Goal: Information Seeking & Learning: Compare options

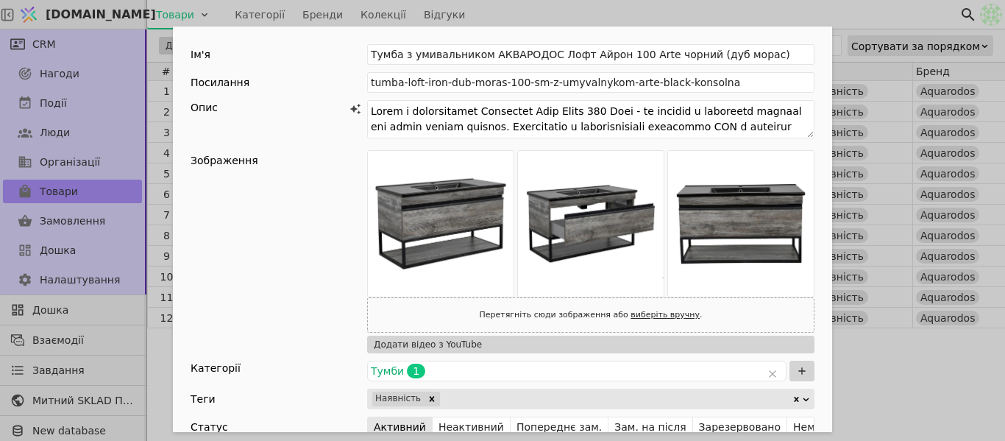
click at [699, 16] on div "Ім'я [PERSON_NAME] з умивальником АКВАРОДОС Лофт Айрон 100 Arte чорний (дуб мор…" at bounding box center [502, 220] width 1005 height 441
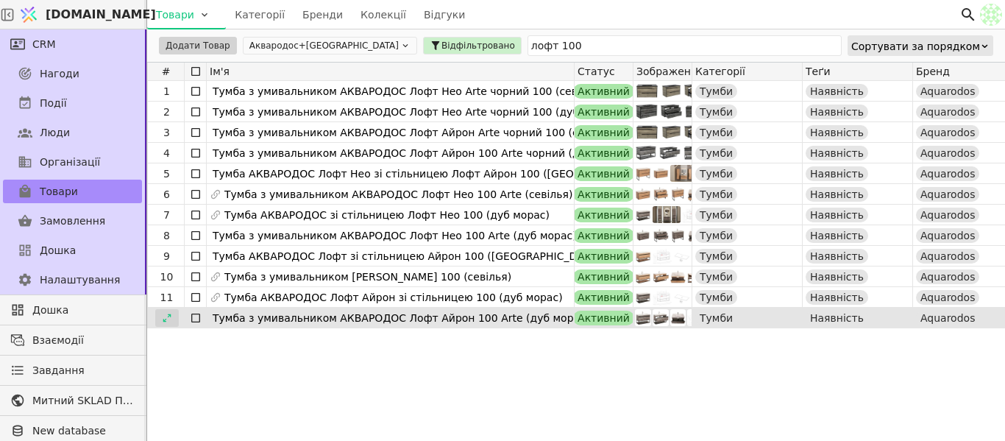
click at [166, 320] on icon at bounding box center [167, 318] width 10 height 10
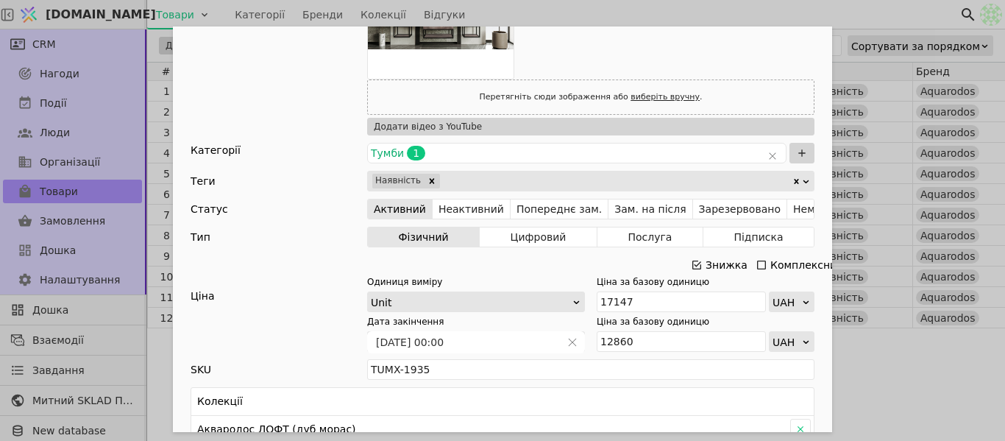
scroll to position [588, 0]
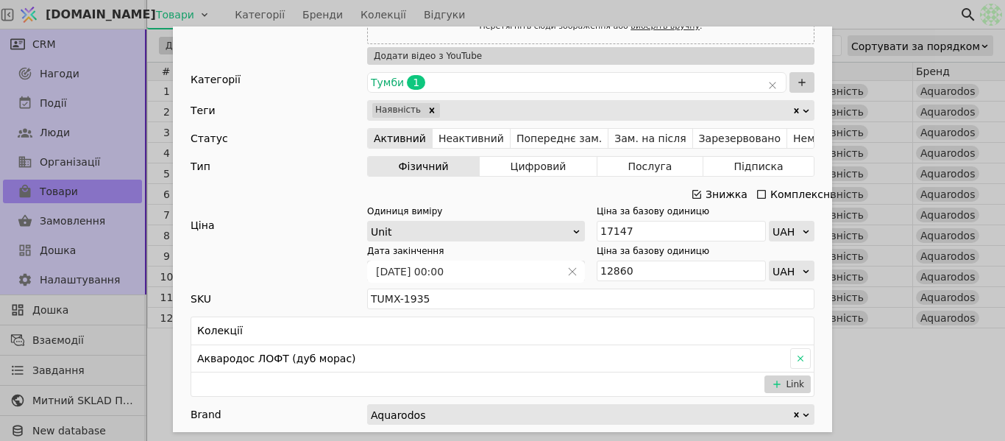
click at [694, 193] on icon "Add Opportunity" at bounding box center [697, 194] width 12 height 12
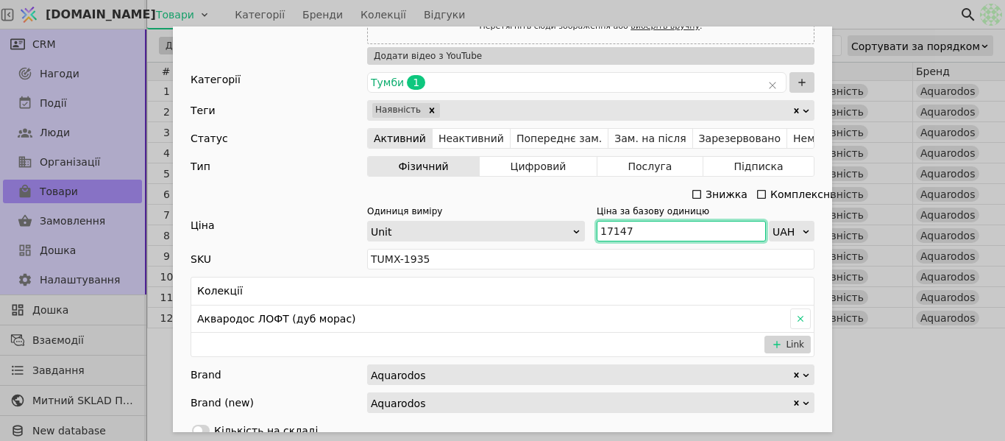
click at [589, 238] on div "Одиниця виміру Unit Ціна за базову одиницю 17147 UAH" at bounding box center [590, 222] width 447 height 37
paste input "8 862"
click at [610, 233] on input "18 862" at bounding box center [681, 231] width 169 height 21
type input "18862"
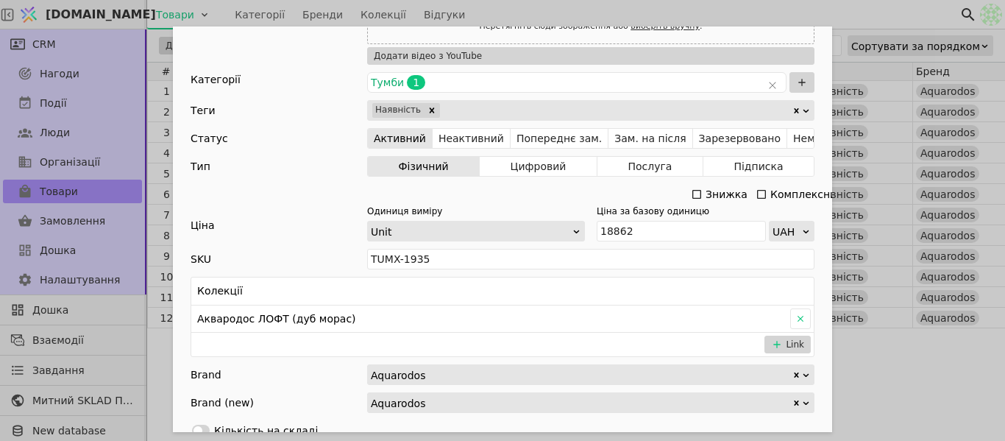
click at [885, 15] on div "Ім'я Тумба з умивальником АКВАРОДОС Лофт Айрон 100 Arte (дуб морас) Посилання t…" at bounding box center [502, 220] width 1005 height 441
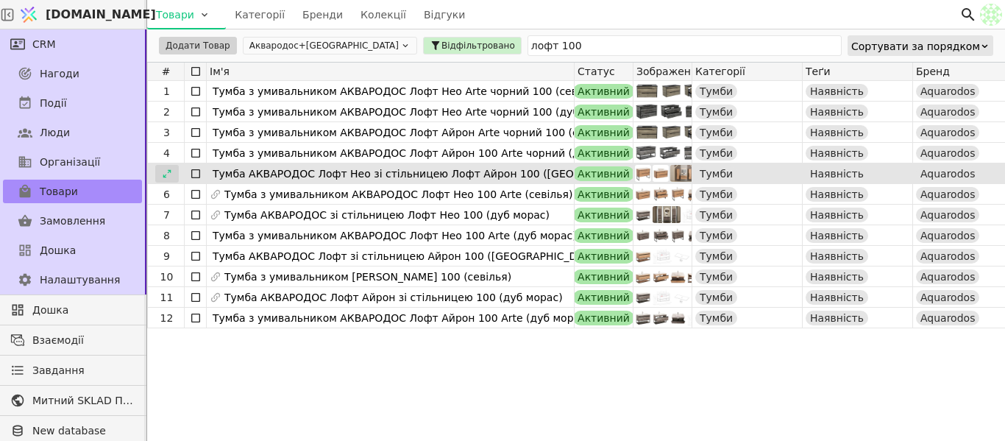
click at [168, 174] on icon at bounding box center [167, 173] width 10 height 10
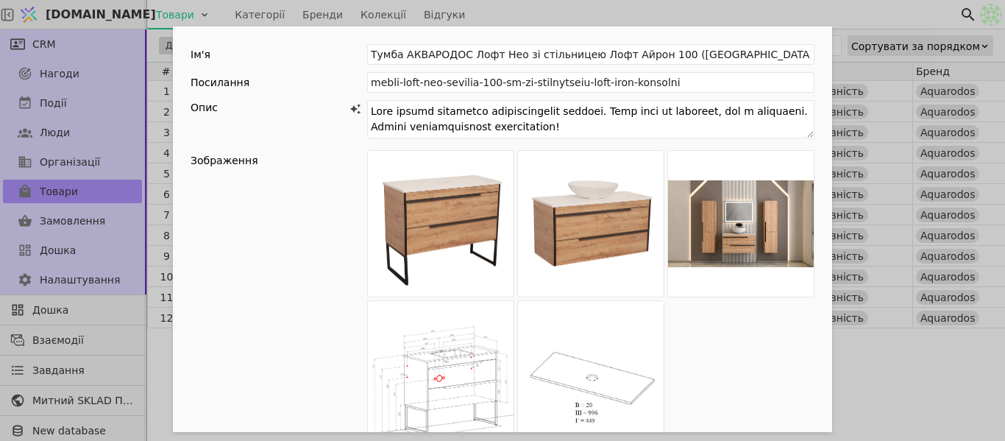
click at [864, 15] on div "Ім'я Тумба АКВАРОДОС Лофт Нео зі стільницею Лофт Айрон 100 (севілья) Посилання …" at bounding box center [502, 220] width 1005 height 441
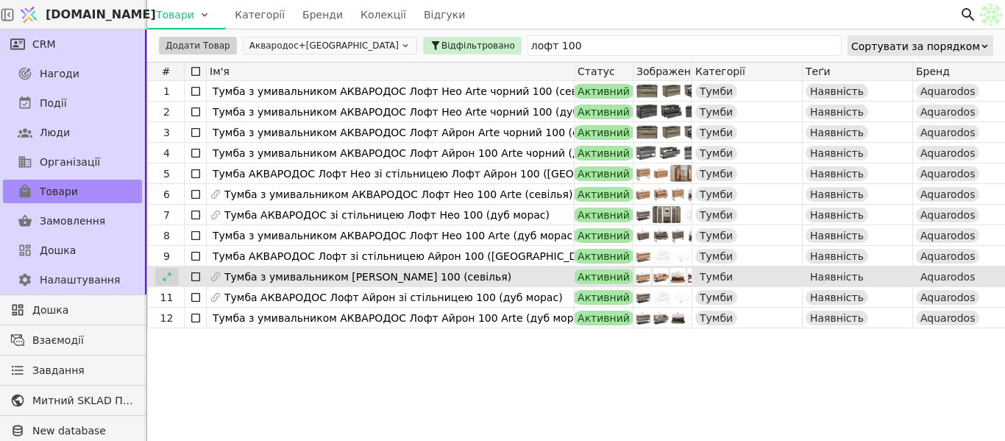
click at [175, 274] on div at bounding box center [167, 277] width 24 height 18
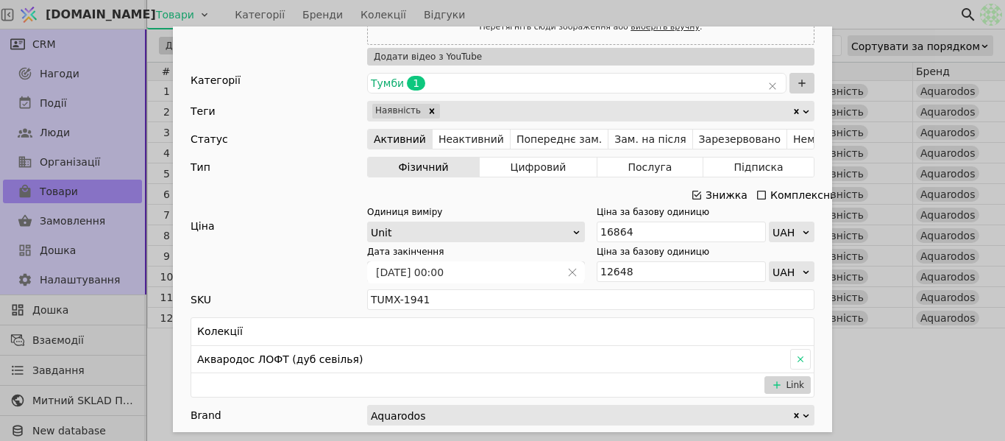
scroll to position [441, 0]
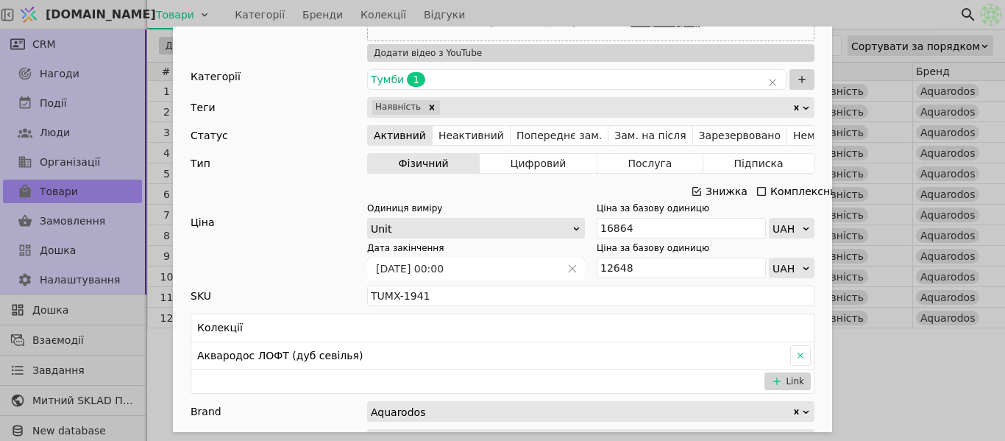
click at [705, 189] on div "Знижка" at bounding box center [726, 191] width 42 height 21
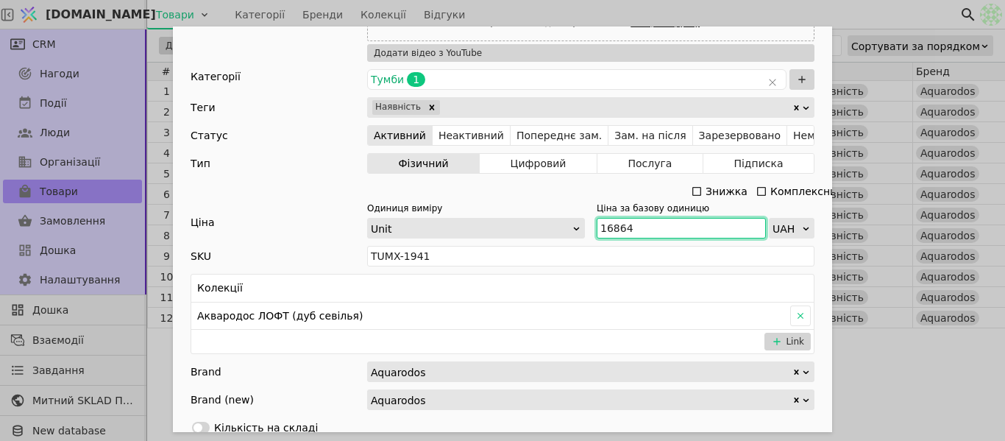
click at [598, 229] on input "16864" at bounding box center [681, 228] width 169 height 21
click at [640, 230] on input "16864" at bounding box center [681, 228] width 169 height 21
click at [583, 226] on div "Одиниця виміру Unit Ціна за базову одиницю 16864 UAH" at bounding box center [590, 220] width 447 height 37
paste input "8 550"
click at [612, 225] on input "18 550" at bounding box center [681, 228] width 169 height 21
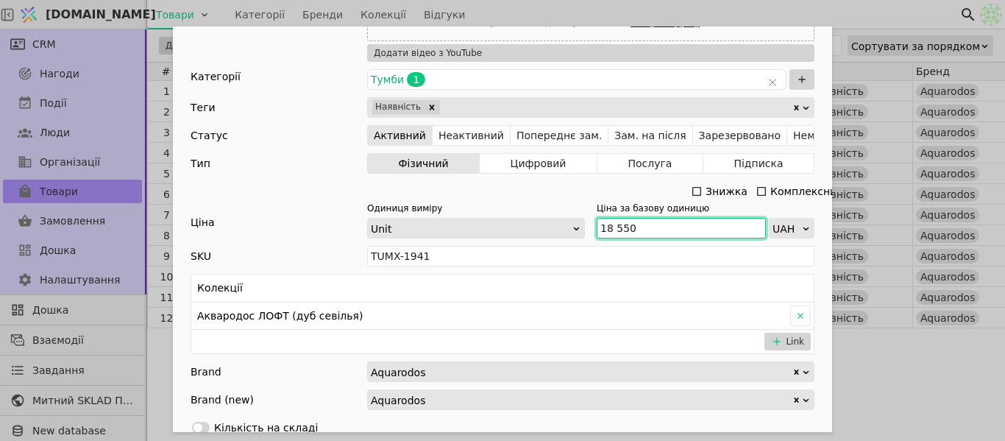
click at [607, 225] on input "18 550" at bounding box center [681, 228] width 169 height 21
type input "18550"
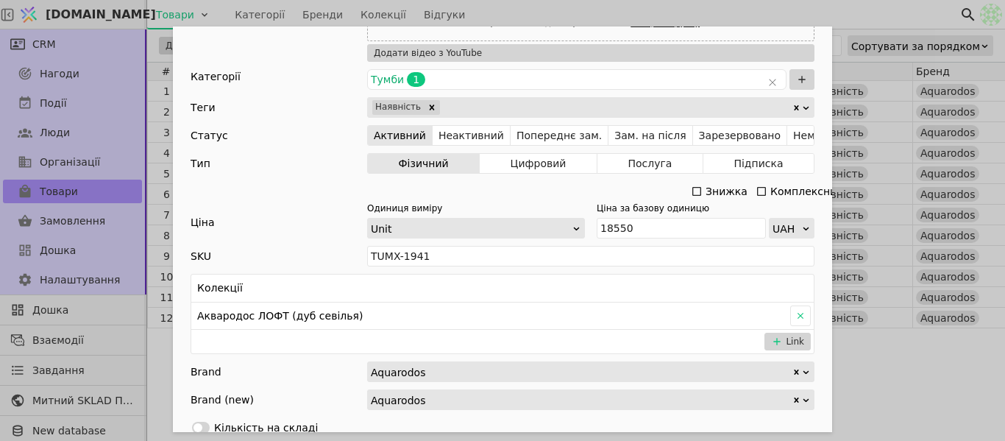
click at [850, 14] on div "Ім'я [PERSON_NAME] з умивальником АКВАРОДОС Лофт Айрон 100 (севілья) Посилання …" at bounding box center [502, 220] width 1005 height 441
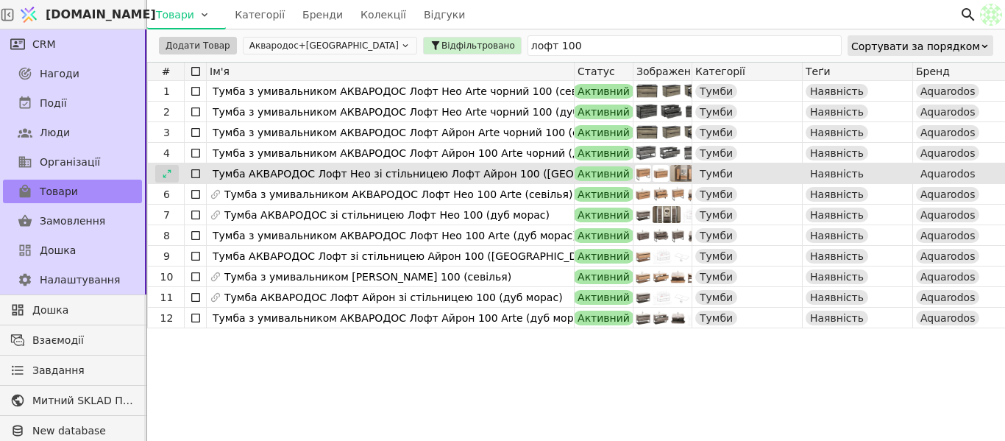
click at [166, 170] on icon at bounding box center [167, 173] width 10 height 10
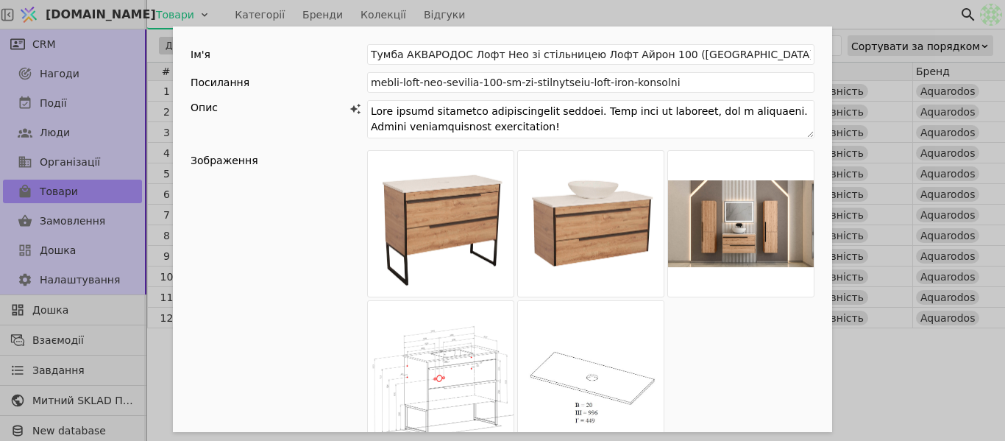
click at [793, 17] on div "Ім'я Тумба АКВАРОДОС Лофт Нео зі стільницею Лофт Айрон 100 (севілья) Посилання …" at bounding box center [502, 220] width 1005 height 441
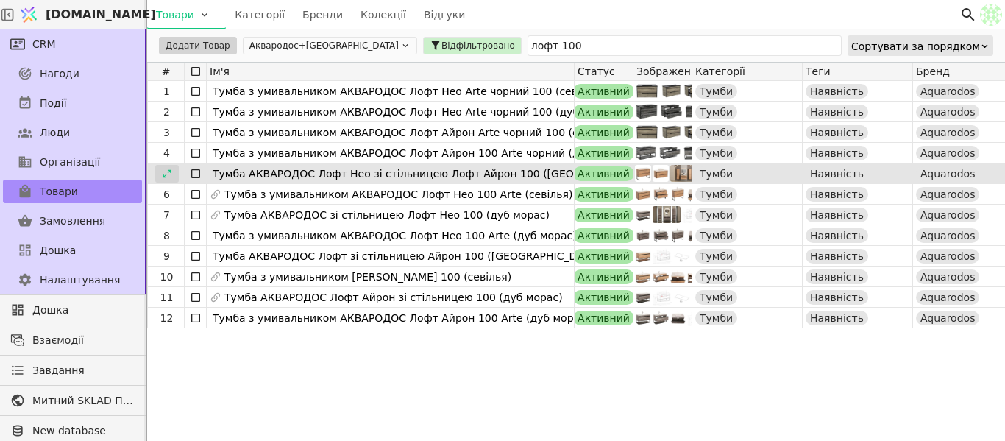
click at [174, 174] on div at bounding box center [167, 174] width 24 height 18
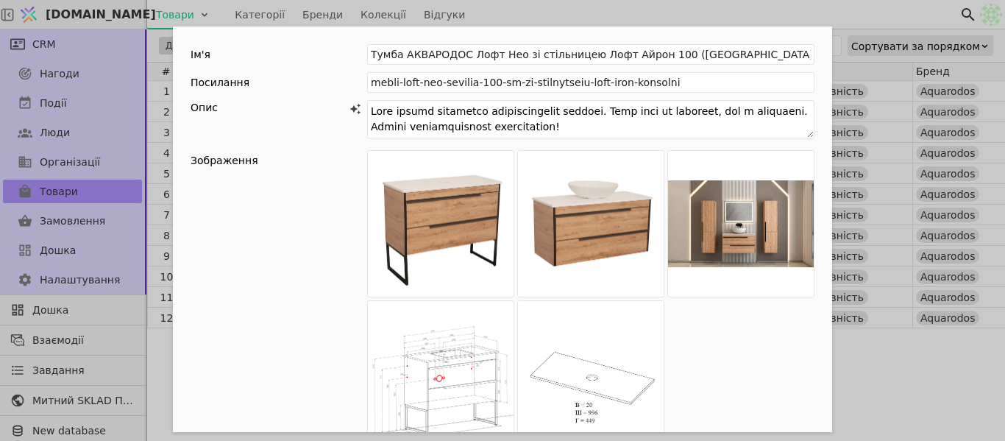
click at [716, 14] on div "Ім'я Тумба АКВАРОДОС Лофт Нео зі стільницею Лофт Айрон 100 (севілья) Посилання …" at bounding box center [502, 220] width 1005 height 441
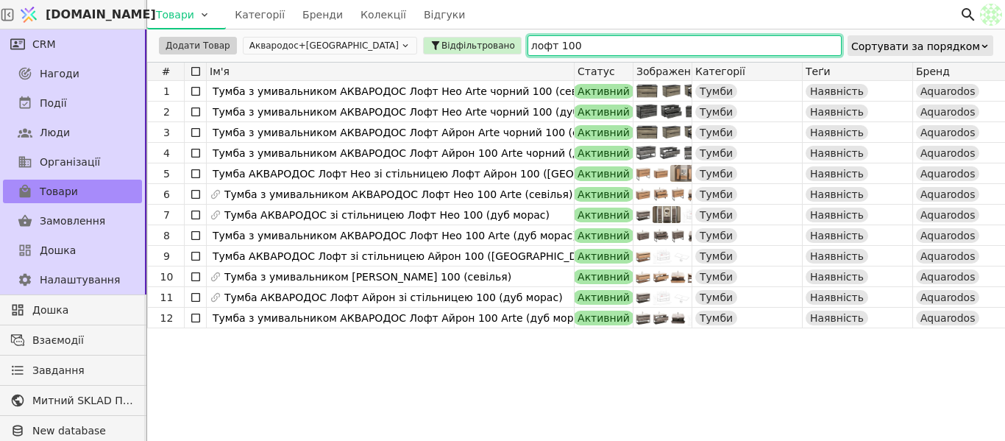
click at [527, 45] on input "лофт 100" at bounding box center [684, 45] width 314 height 21
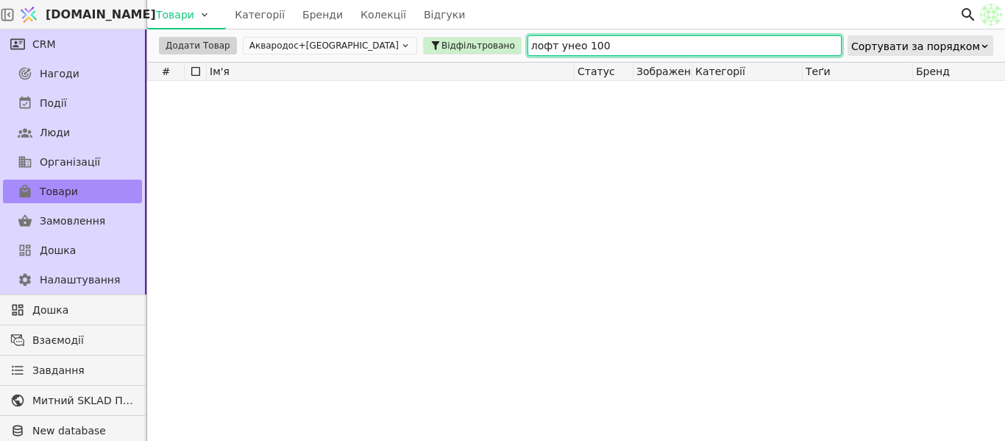
click at [527, 43] on input "лофт yнео 100" at bounding box center [684, 45] width 314 height 21
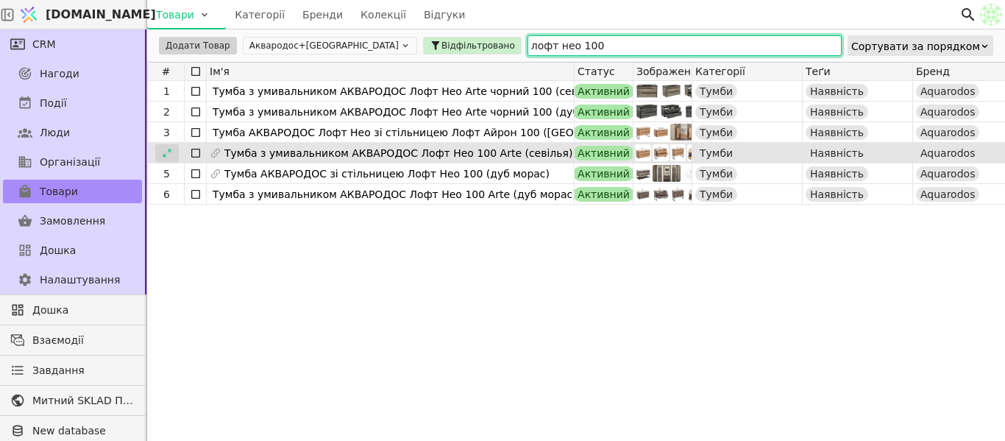
type input "лофт нео 100"
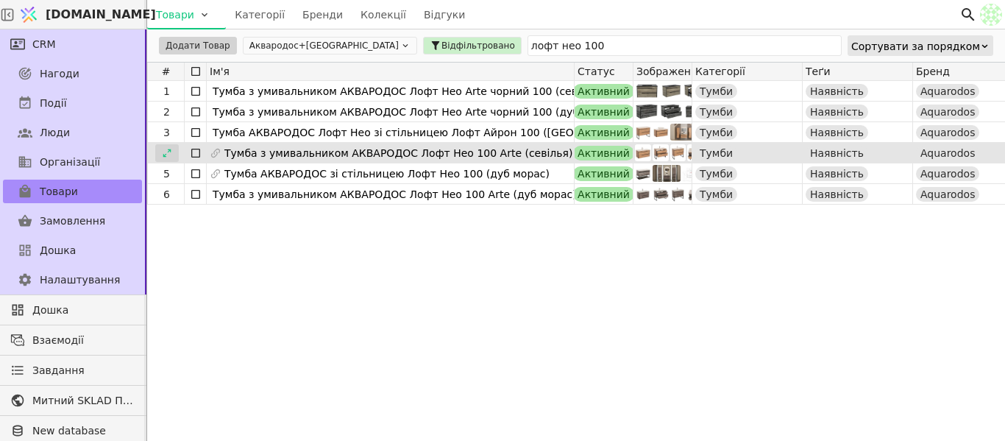
click at [163, 157] on icon at bounding box center [167, 153] width 10 height 10
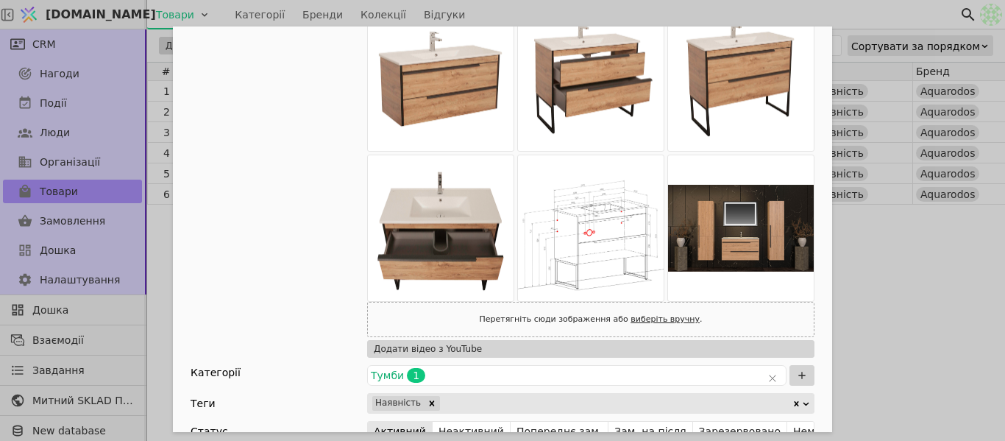
scroll to position [147, 0]
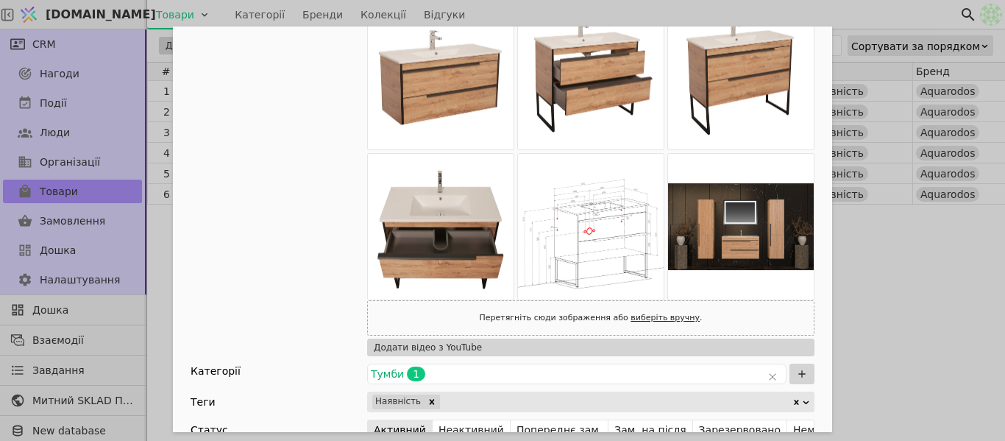
click at [910, 276] on div "Ім'я [PERSON_NAME] з умивальником АКВАРОДОС Лофт Нео 100 Arte (севілья) Посилан…" at bounding box center [502, 220] width 1005 height 441
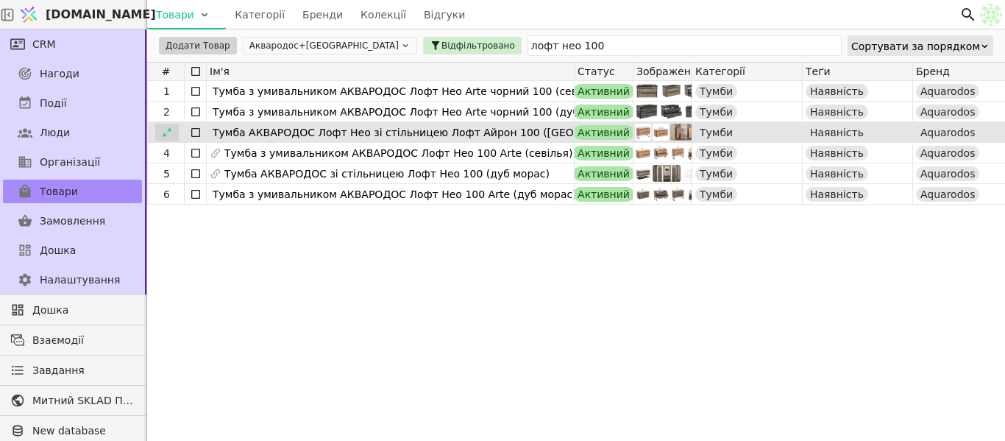
click at [170, 132] on icon at bounding box center [167, 132] width 10 height 10
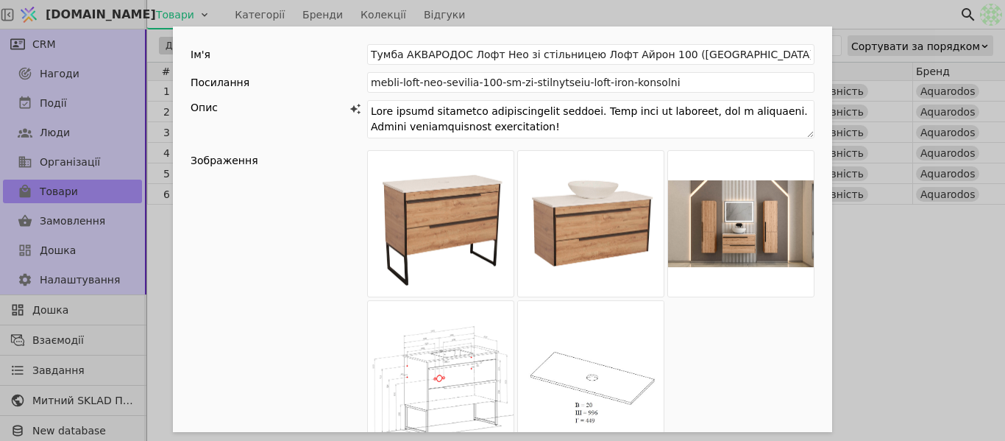
scroll to position [441, 0]
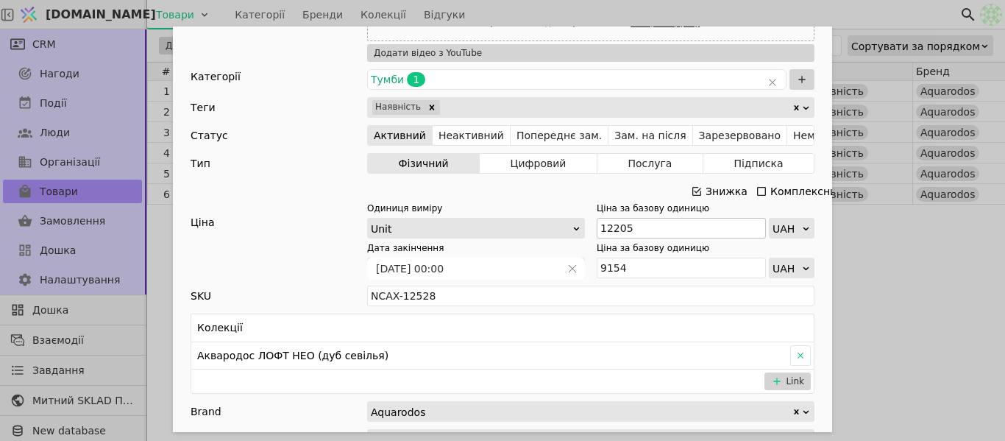
click at [691, 191] on icon "Add Opportunity" at bounding box center [697, 191] width 12 height 12
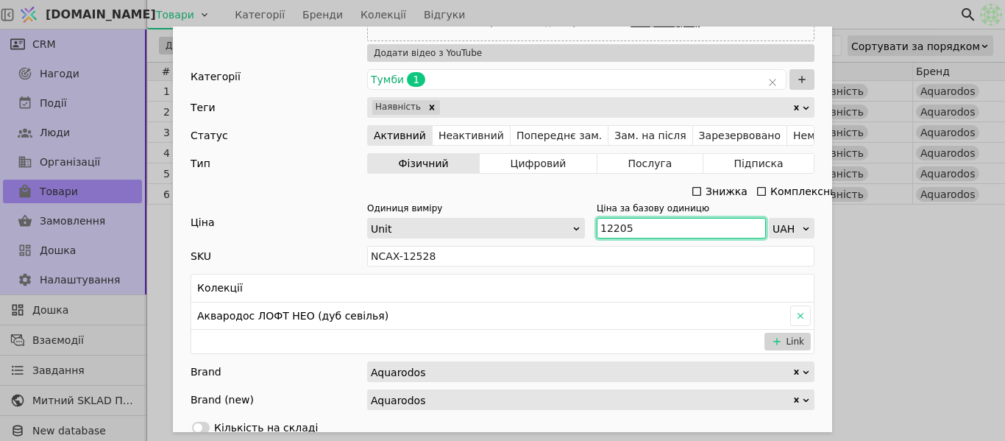
drag, startPoint x: 636, startPoint y: 227, endPoint x: 586, endPoint y: 230, distance: 50.9
click at [586, 230] on div "Одиниця виміру Unit Ціна за базову одиницю 12205 UAH" at bounding box center [590, 220] width 447 height 37
paste input "3 426"
click at [611, 227] on input "13 426" at bounding box center [681, 228] width 169 height 21
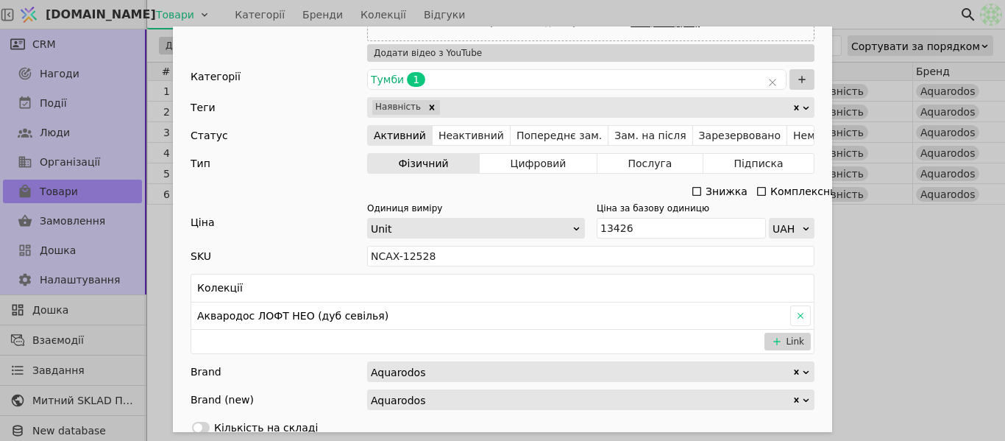
click at [875, 239] on div "Ім'я Тумба АКВАРОДОС Лофт Нео зі стільницею Лофт Айрон 100 (севілья) Посилання …" at bounding box center [502, 220] width 1005 height 441
type input "13426"
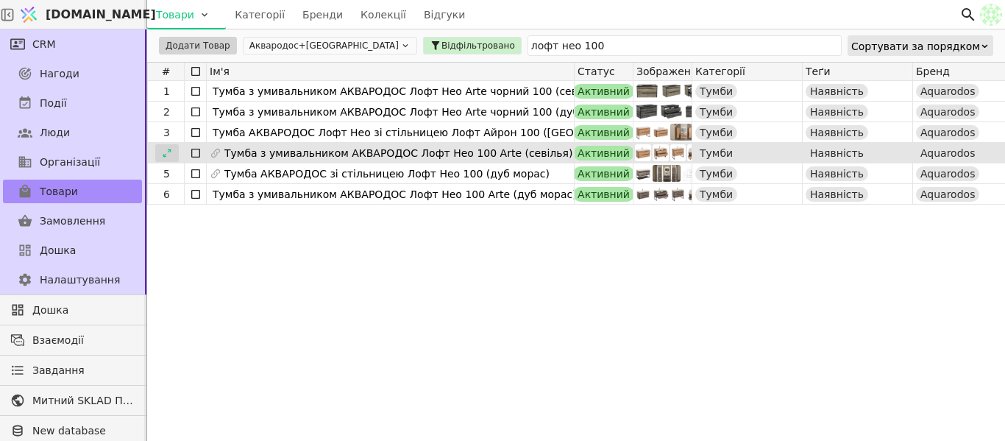
click at [170, 152] on icon at bounding box center [167, 153] width 10 height 10
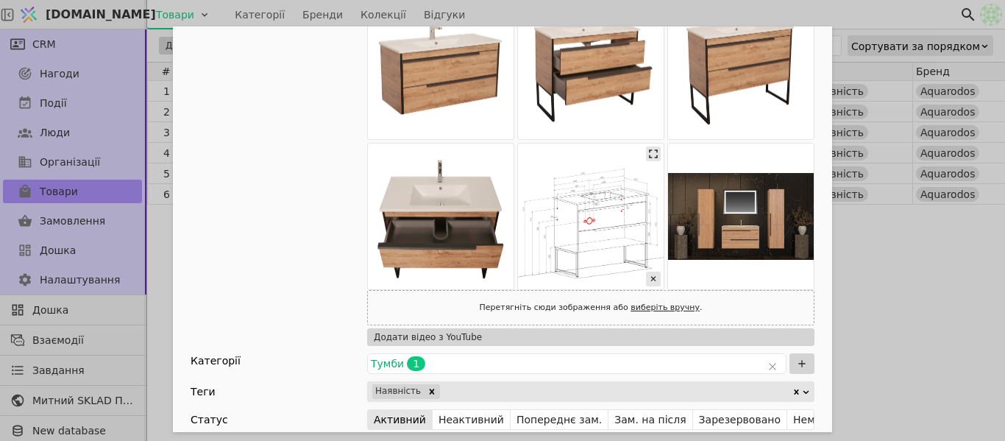
scroll to position [368, 0]
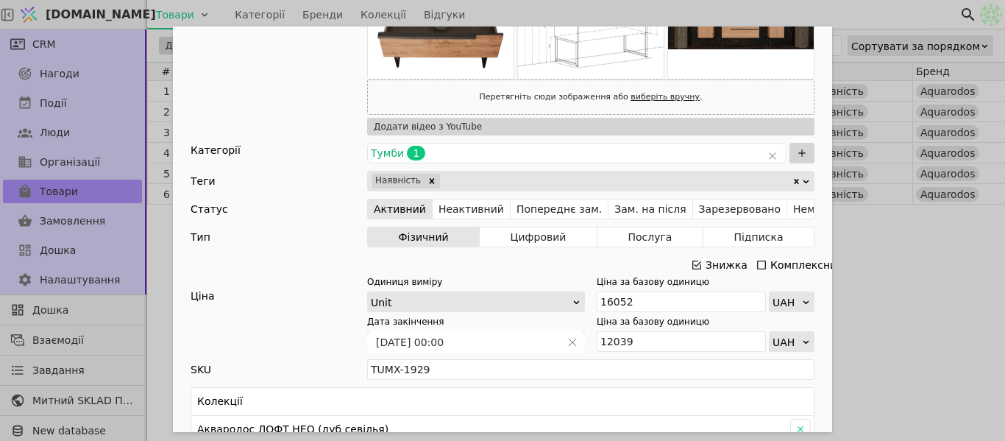
click at [691, 264] on icon "Add Opportunity" at bounding box center [697, 265] width 12 height 12
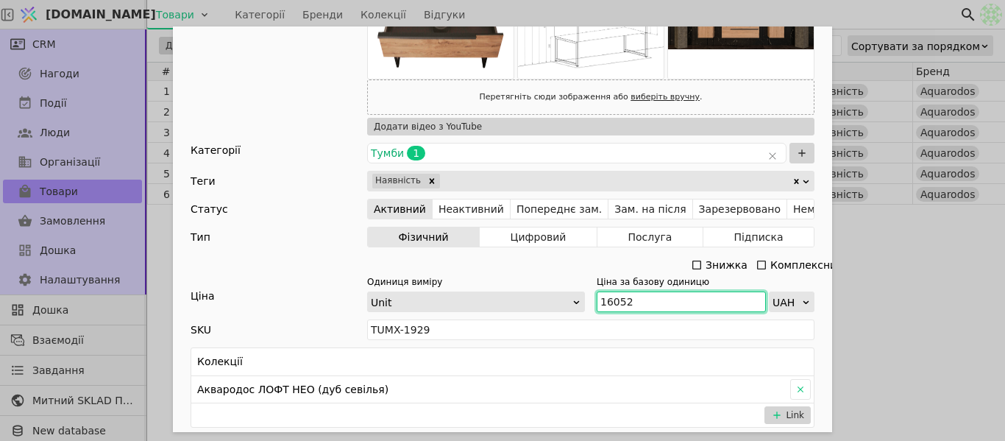
drag, startPoint x: 620, startPoint y: 302, endPoint x: 602, endPoint y: 309, distance: 18.9
click at [602, 309] on input "16052" at bounding box center [681, 301] width 169 height 21
click at [627, 305] on input "16052" at bounding box center [681, 301] width 169 height 21
drag, startPoint x: 628, startPoint y: 302, endPoint x: 586, endPoint y: 304, distance: 42.7
click at [586, 304] on div "Одиниця виміру Unit Ціна за базову одиницю 16052 UAH" at bounding box center [590, 293] width 447 height 37
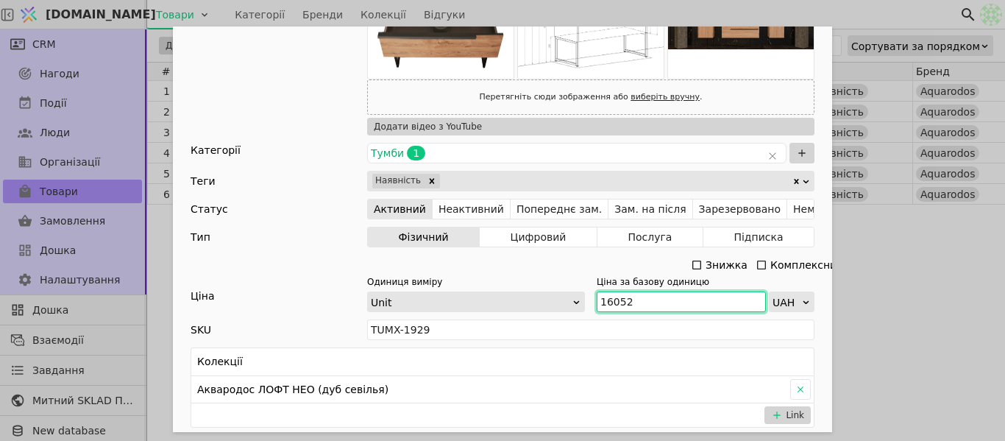
paste input "7 657"
click at [611, 296] on input "17 657" at bounding box center [681, 301] width 169 height 21
click at [604, 297] on input "17 657" at bounding box center [681, 301] width 169 height 21
click at [611, 299] on input "17 657" at bounding box center [681, 301] width 169 height 21
type input "17657"
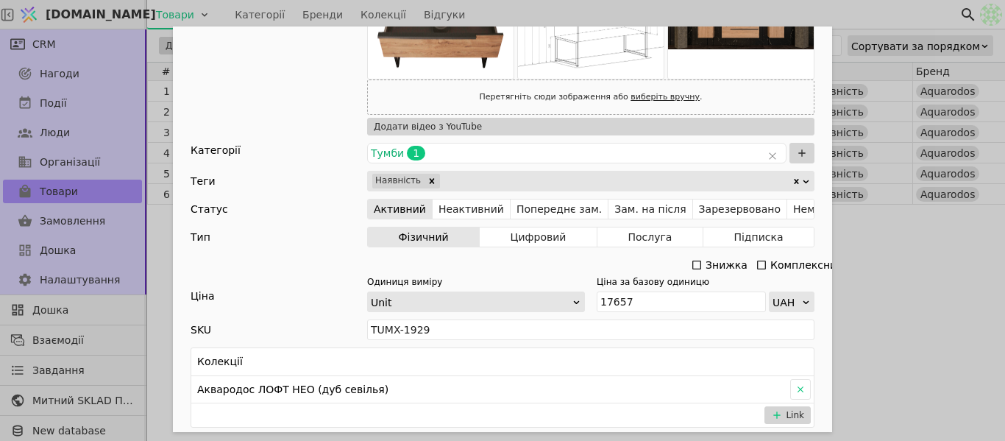
click at [882, 273] on div "Ім'я [PERSON_NAME] з умивальником АКВАРОДОС Лофт Нео 100 Arte (севілья) Посилан…" at bounding box center [502, 220] width 1005 height 441
